Goal: Information Seeking & Learning: Learn about a topic

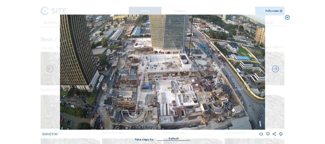
click at [287, 18] on icon at bounding box center [287, 18] width 6 height 6
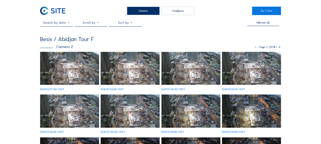
click at [55, 68] on img at bounding box center [69, 68] width 59 height 33
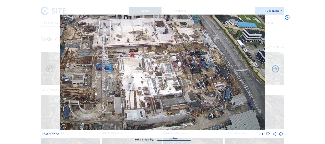
drag, startPoint x: 170, startPoint y: 98, endPoint x: 151, endPoint y: 77, distance: 29.4
click at [151, 77] on img at bounding box center [162, 72] width 205 height 115
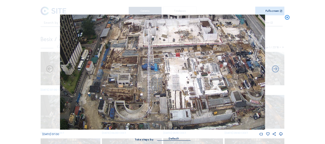
drag, startPoint x: 102, startPoint y: 93, endPoint x: 222, endPoint y: 71, distance: 123.0
click at [222, 71] on img at bounding box center [162, 72] width 205 height 115
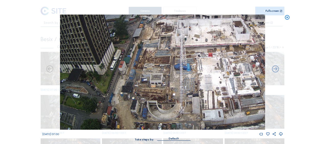
drag, startPoint x: 229, startPoint y: 114, endPoint x: 218, endPoint y: 110, distance: 11.9
click at [218, 110] on img at bounding box center [162, 72] width 205 height 115
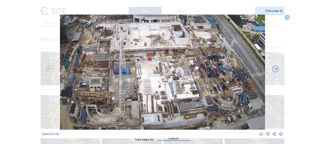
drag, startPoint x: 240, startPoint y: 116, endPoint x: 196, endPoint y: 120, distance: 43.8
click at [188, 119] on img at bounding box center [162, 72] width 205 height 115
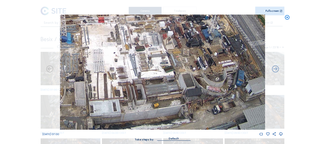
drag, startPoint x: 215, startPoint y: 114, endPoint x: 200, endPoint y: 74, distance: 43.2
click at [200, 74] on img at bounding box center [162, 72] width 205 height 115
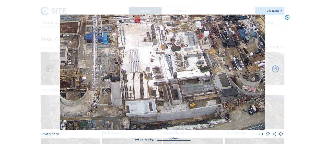
drag, startPoint x: 98, startPoint y: 86, endPoint x: 149, endPoint y: 68, distance: 54.4
click at [148, 67] on img at bounding box center [162, 72] width 205 height 115
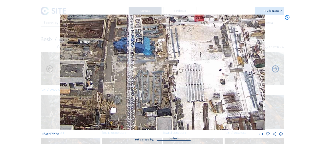
drag, startPoint x: 87, startPoint y: 53, endPoint x: 119, endPoint y: 74, distance: 37.8
click at [119, 74] on img at bounding box center [162, 72] width 205 height 115
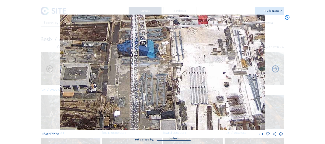
drag, startPoint x: 113, startPoint y: 60, endPoint x: 134, endPoint y: 73, distance: 24.8
click at [134, 73] on img at bounding box center [162, 72] width 205 height 115
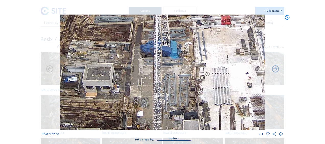
drag, startPoint x: 142, startPoint y: 78, endPoint x: 139, endPoint y: 65, distance: 13.3
click at [138, 54] on img at bounding box center [162, 72] width 205 height 115
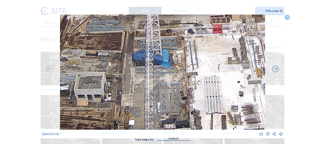
drag, startPoint x: 171, startPoint y: 82, endPoint x: 164, endPoint y: 90, distance: 11.6
click at [164, 90] on img at bounding box center [162, 72] width 205 height 115
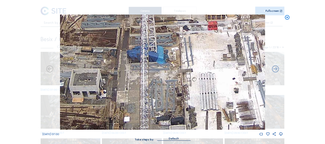
drag, startPoint x: 183, startPoint y: 79, endPoint x: 161, endPoint y: 21, distance: 61.6
click at [162, 16] on img at bounding box center [162, 72] width 205 height 115
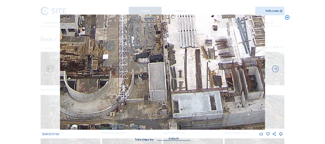
click at [166, 62] on img at bounding box center [162, 72] width 205 height 115
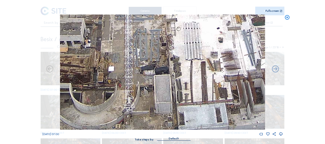
drag, startPoint x: 171, startPoint y: 68, endPoint x: 187, endPoint y: 90, distance: 27.8
click at [187, 90] on img at bounding box center [162, 72] width 205 height 115
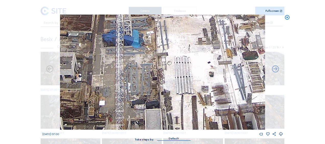
drag, startPoint x: 178, startPoint y: 47, endPoint x: 168, endPoint y: 68, distance: 22.8
click at [168, 81] on img at bounding box center [162, 72] width 205 height 115
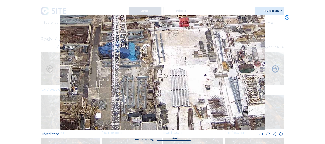
drag, startPoint x: 180, startPoint y: 43, endPoint x: 177, endPoint y: 48, distance: 5.6
click at [178, 48] on img at bounding box center [162, 72] width 205 height 115
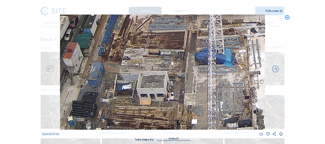
drag, startPoint x: 120, startPoint y: 75, endPoint x: 180, endPoint y: 75, distance: 59.7
click at [194, 73] on img at bounding box center [162, 72] width 205 height 115
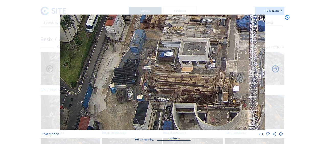
drag, startPoint x: 158, startPoint y: 67, endPoint x: 164, endPoint y: 59, distance: 9.9
click at [164, 59] on img at bounding box center [162, 72] width 205 height 115
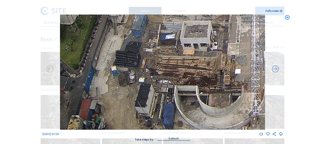
drag, startPoint x: 127, startPoint y: 84, endPoint x: 135, endPoint y: 68, distance: 18.0
click at [135, 68] on img at bounding box center [162, 72] width 205 height 115
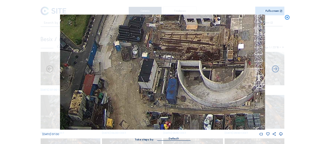
drag, startPoint x: 138, startPoint y: 97, endPoint x: 131, endPoint y: 67, distance: 31.0
click at [131, 66] on img at bounding box center [162, 72] width 205 height 115
drag, startPoint x: 285, startPoint y: 18, endPoint x: 280, endPoint y: 18, distance: 5.1
click at [286, 18] on icon at bounding box center [287, 18] width 6 height 6
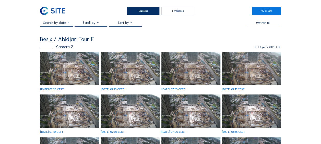
click at [66, 67] on img at bounding box center [69, 68] width 59 height 33
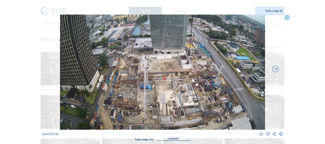
click at [28, 44] on div "Scroll to travel through time | Press 'Alt' Button + Scroll to Zoom | Click and…" at bounding box center [162, 72] width 325 height 144
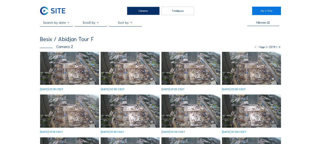
click at [81, 58] on img at bounding box center [69, 68] width 59 height 33
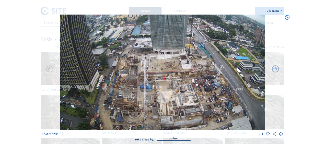
click at [287, 17] on icon at bounding box center [287, 18] width 6 height 6
